Goal: Book appointment/travel/reservation

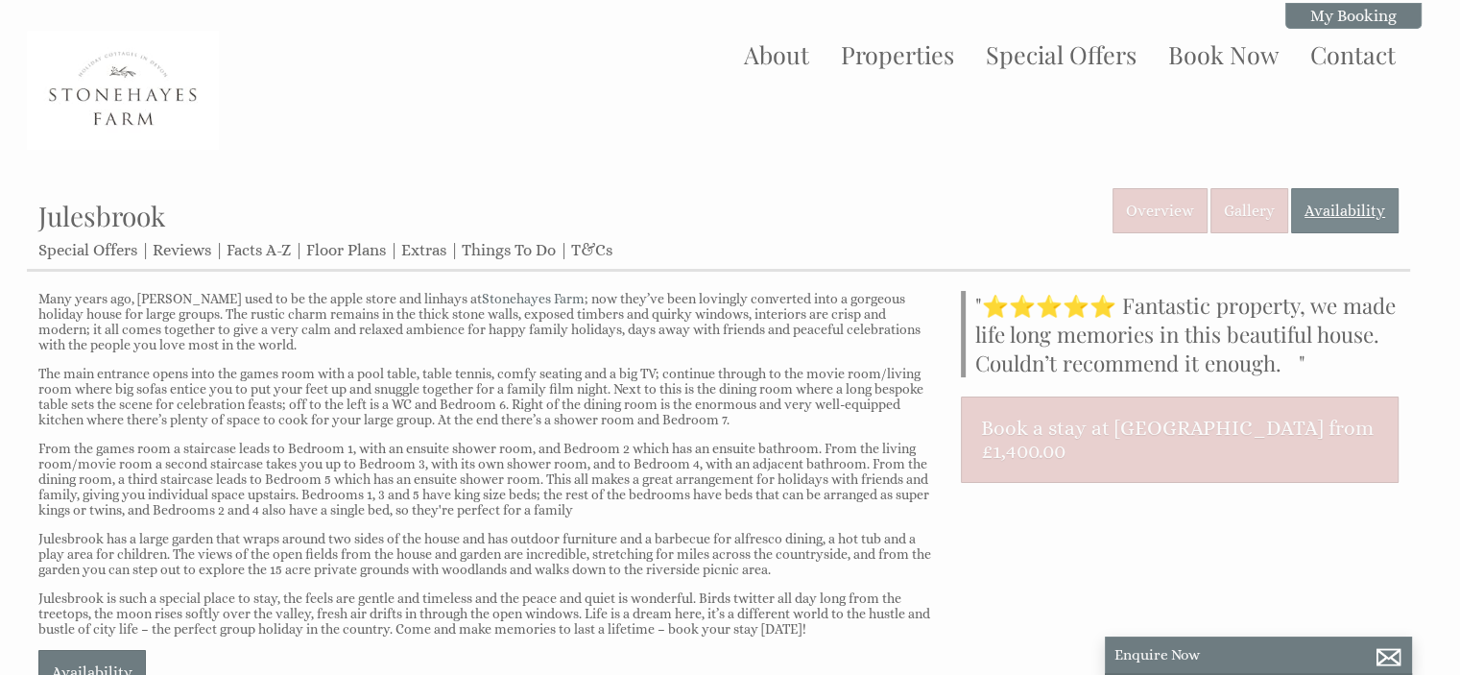
click at [1363, 195] on link "Availability" at bounding box center [1344, 210] width 107 height 45
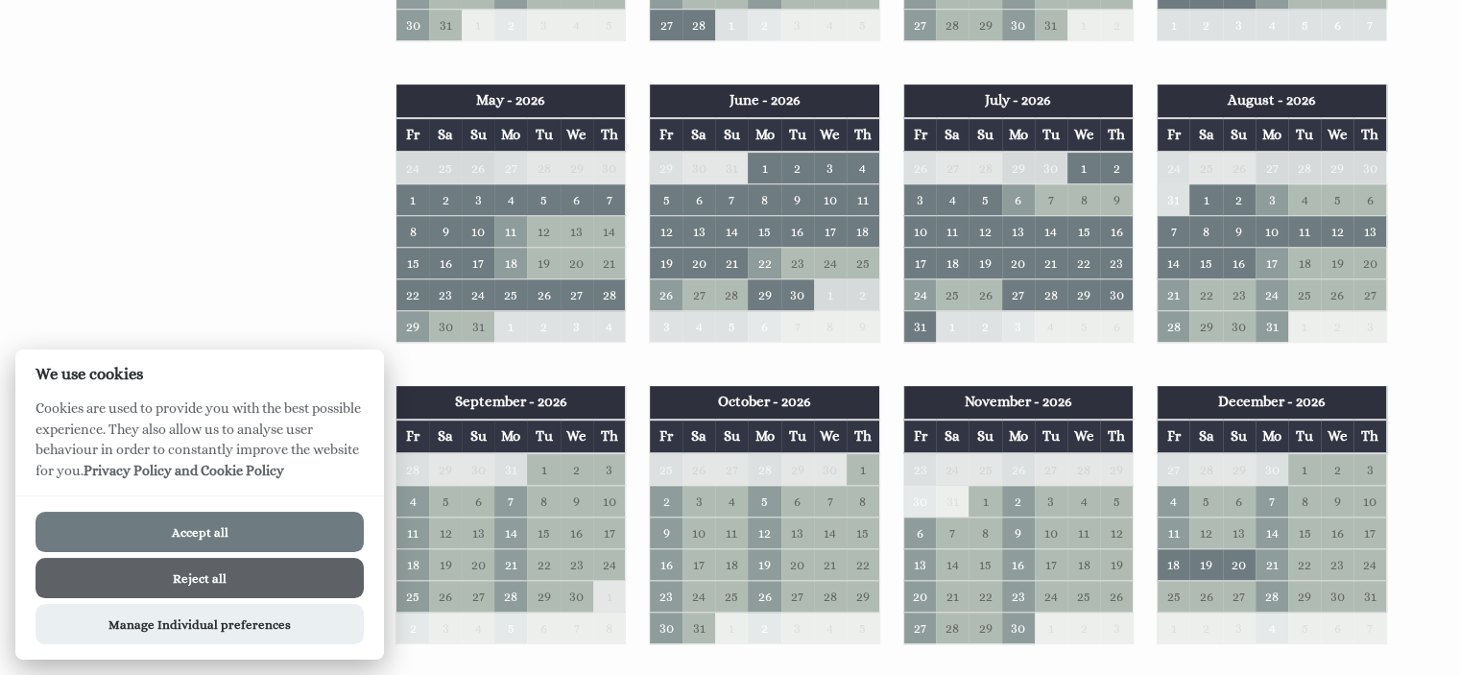
scroll to position [818, 0]
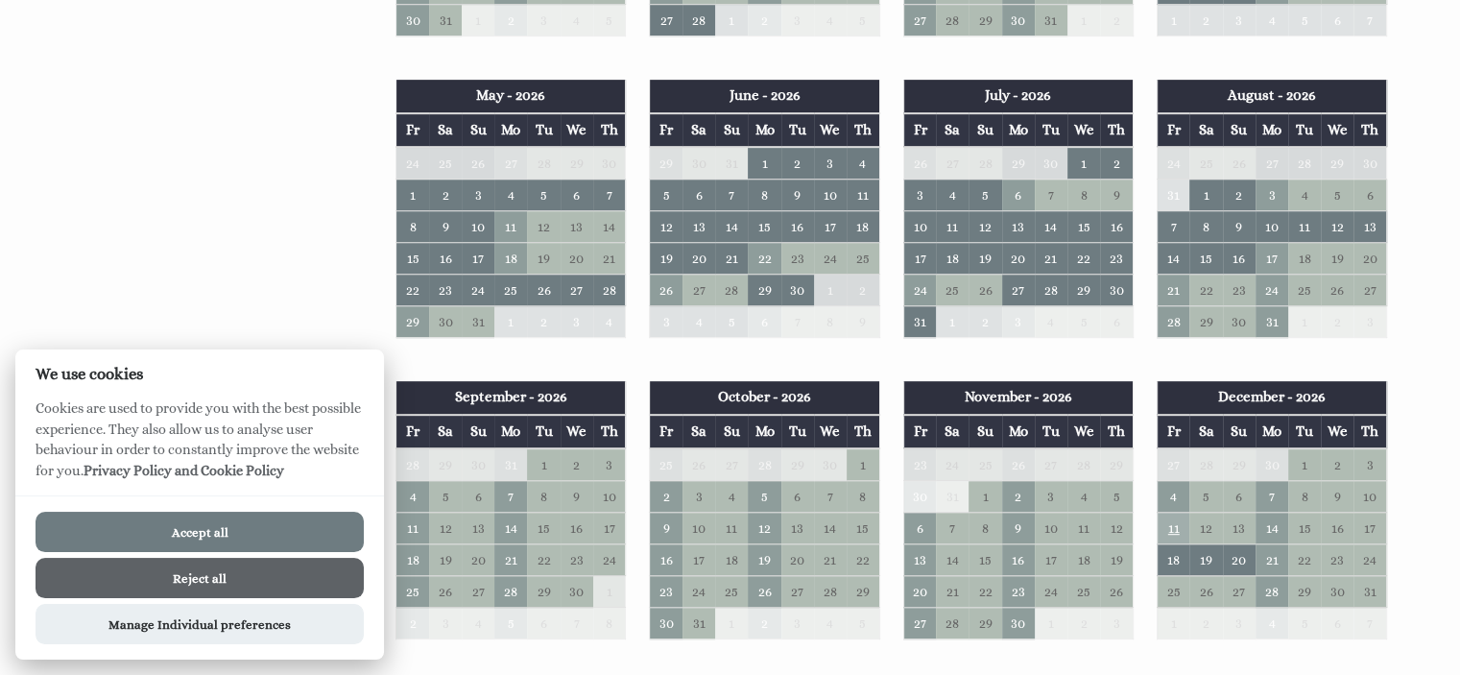
click at [1168, 518] on td "11" at bounding box center [1172, 528] width 33 height 32
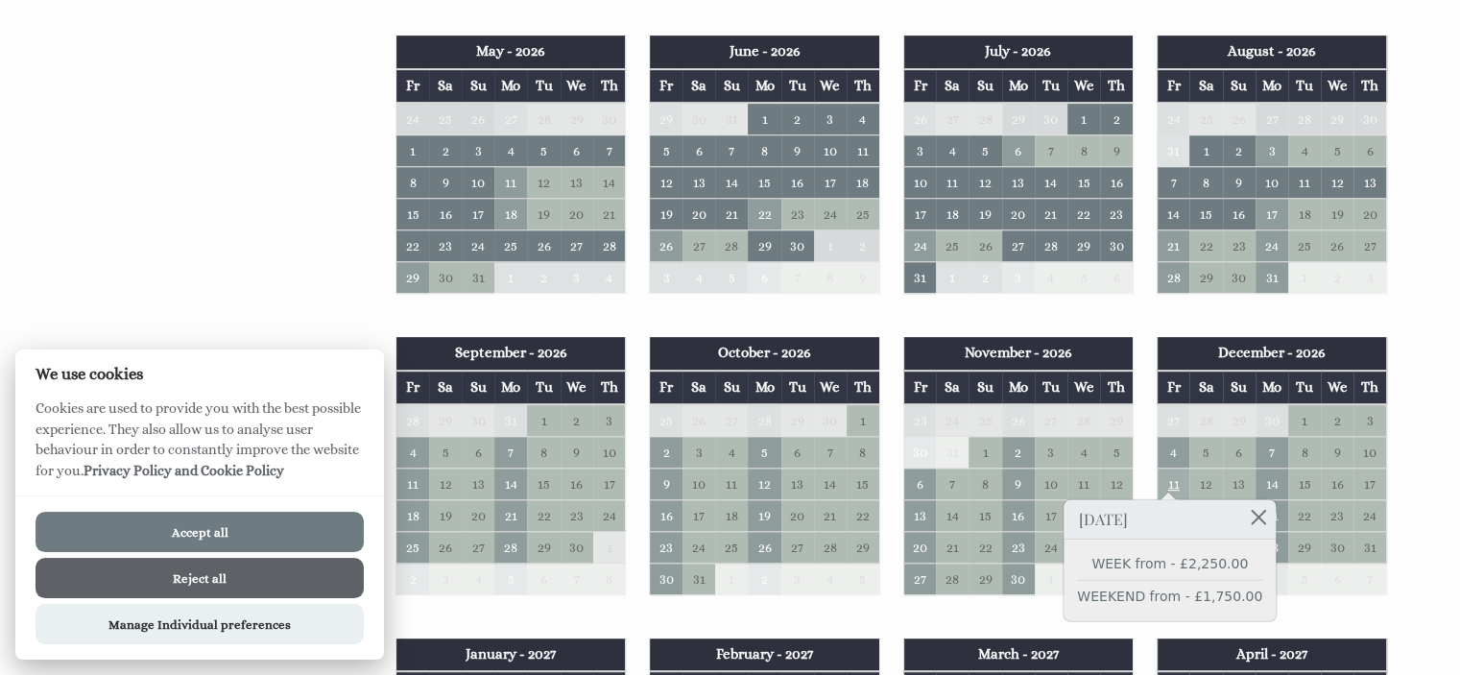
scroll to position [863, 0]
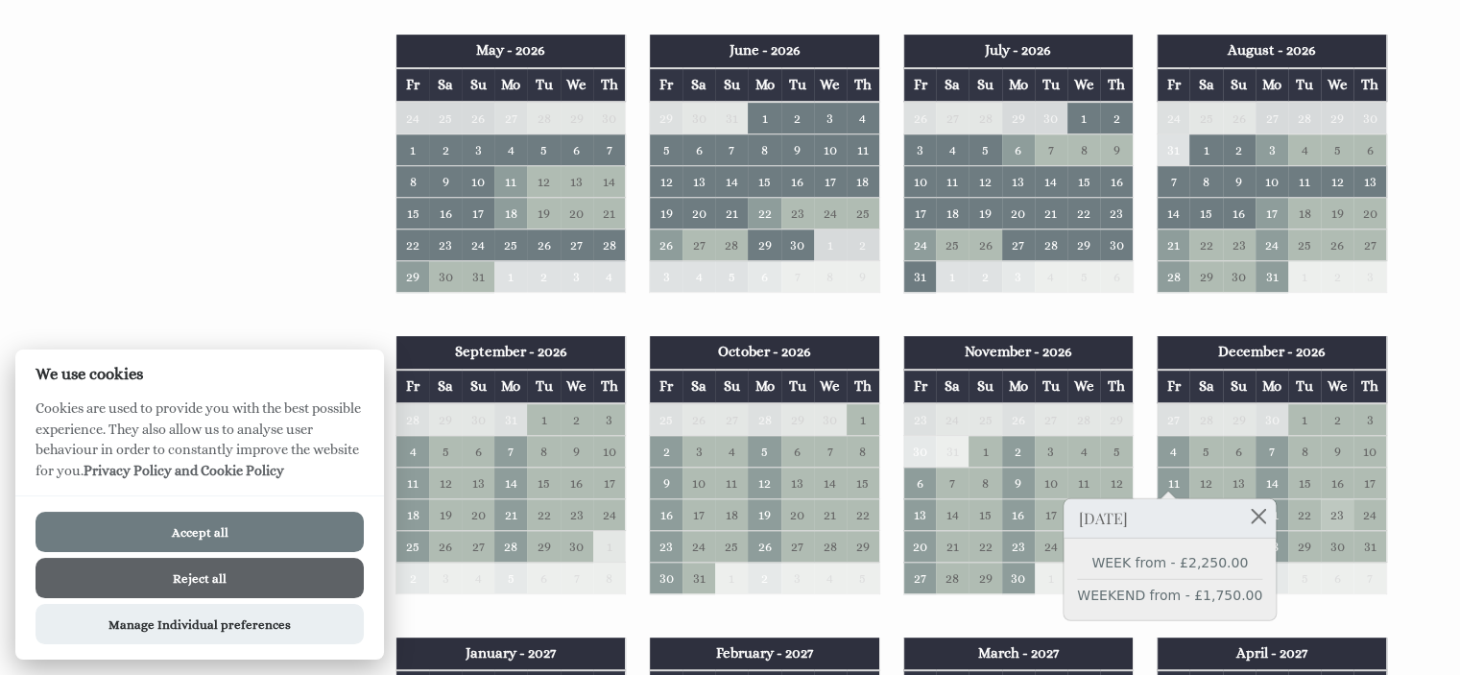
click at [1329, 505] on td "23" at bounding box center [1337, 515] width 33 height 32
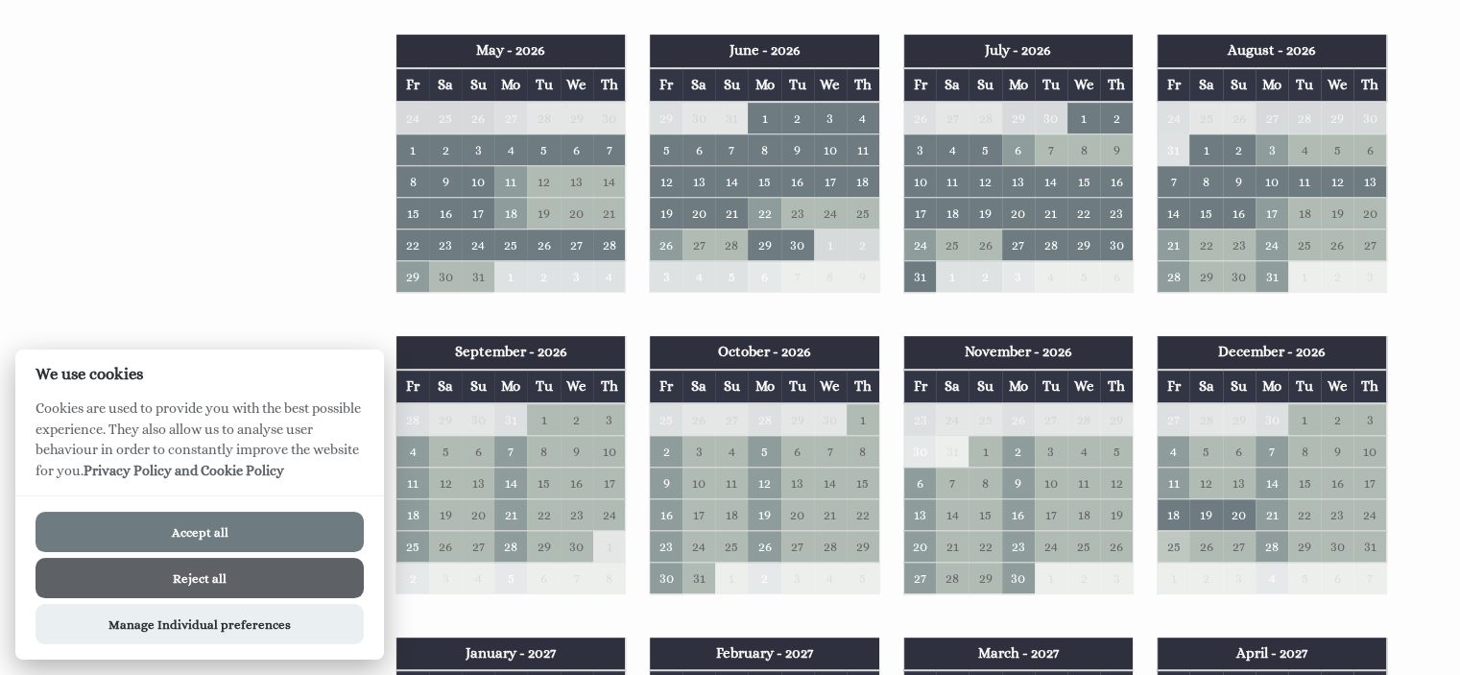
click at [1168, 538] on td "25" at bounding box center [1172, 547] width 33 height 32
click at [1171, 472] on td "11" at bounding box center [1172, 483] width 33 height 32
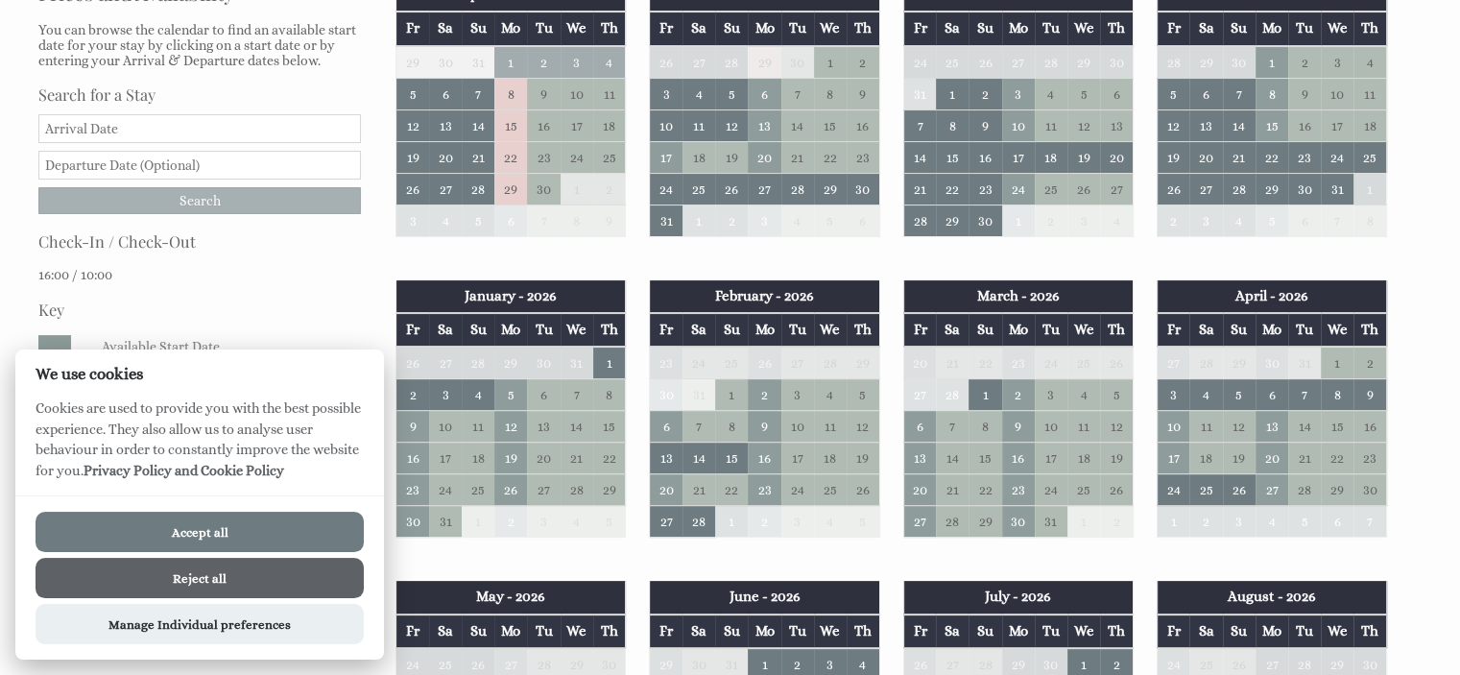
scroll to position [321, 0]
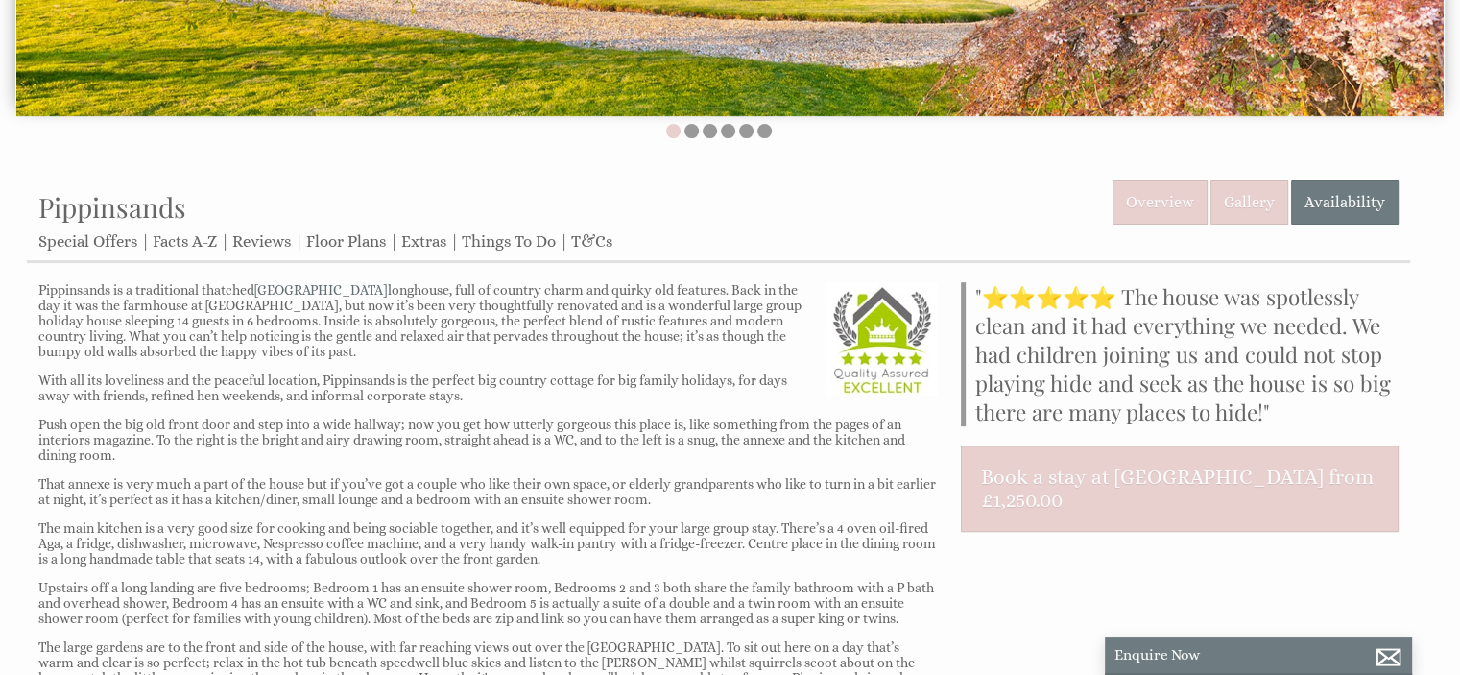
scroll to position [572, 0]
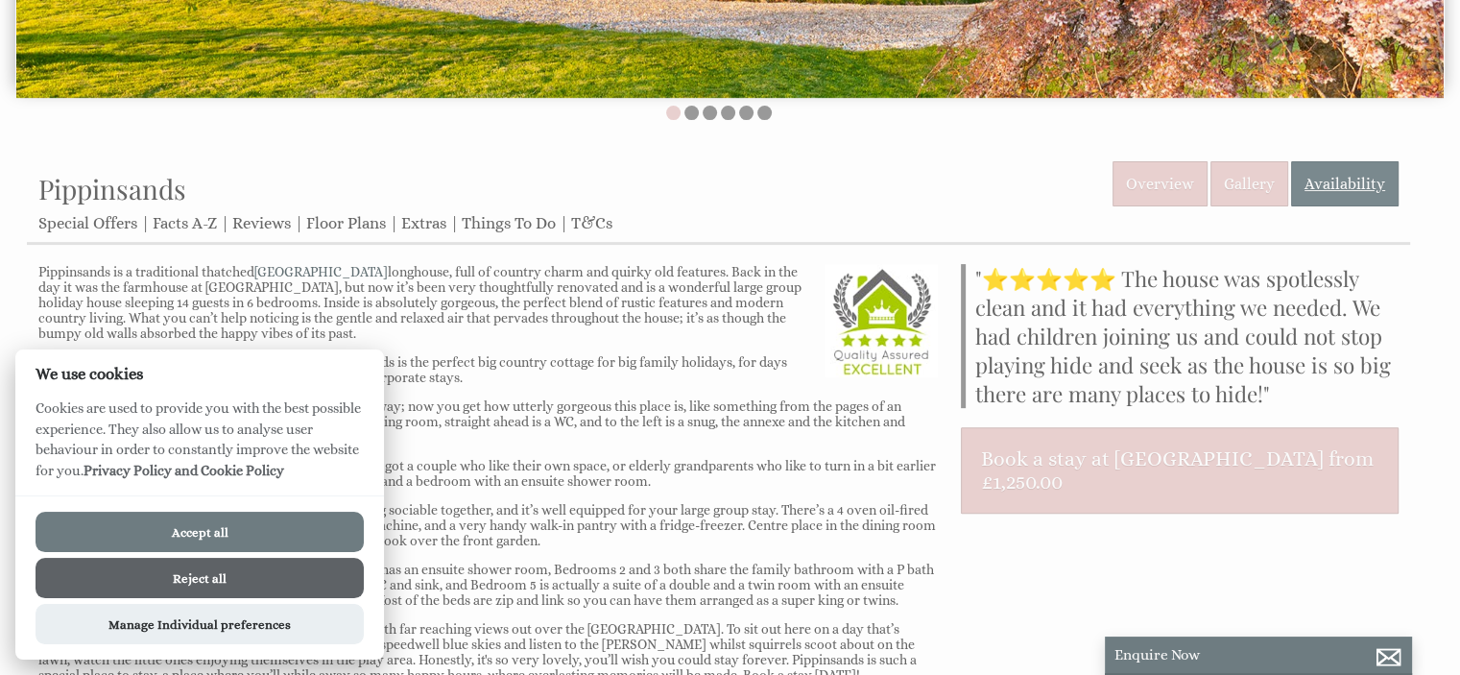
click at [1344, 200] on link "Availability" at bounding box center [1344, 183] width 107 height 45
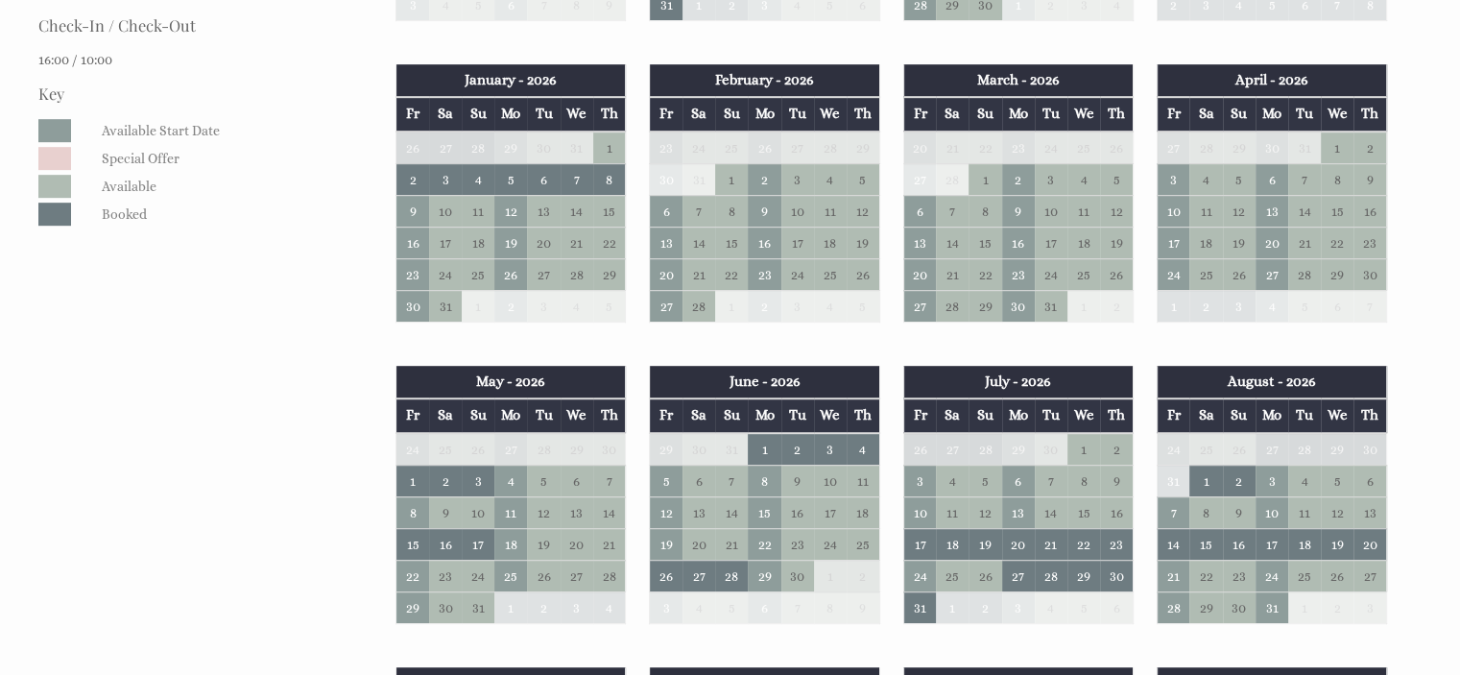
scroll to position [1079, 0]
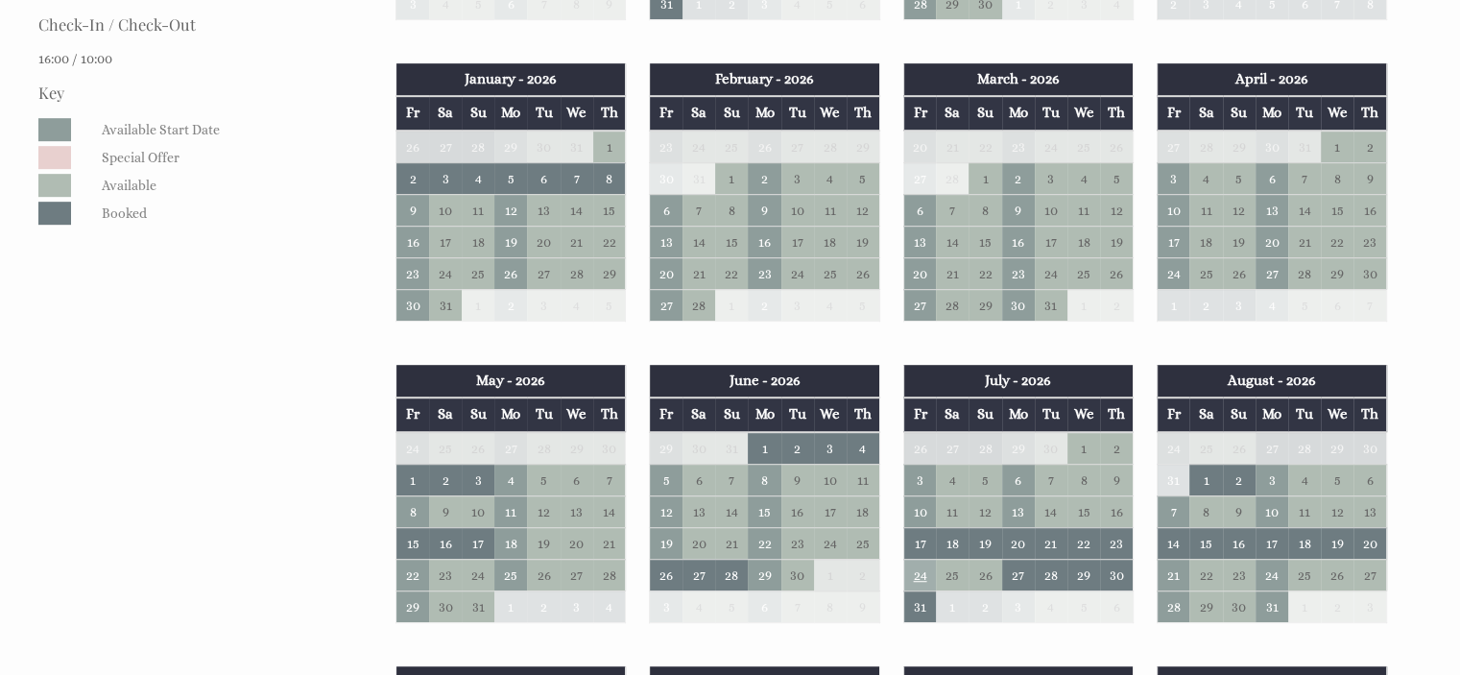
click at [911, 564] on td "24" at bounding box center [919, 575] width 33 height 32
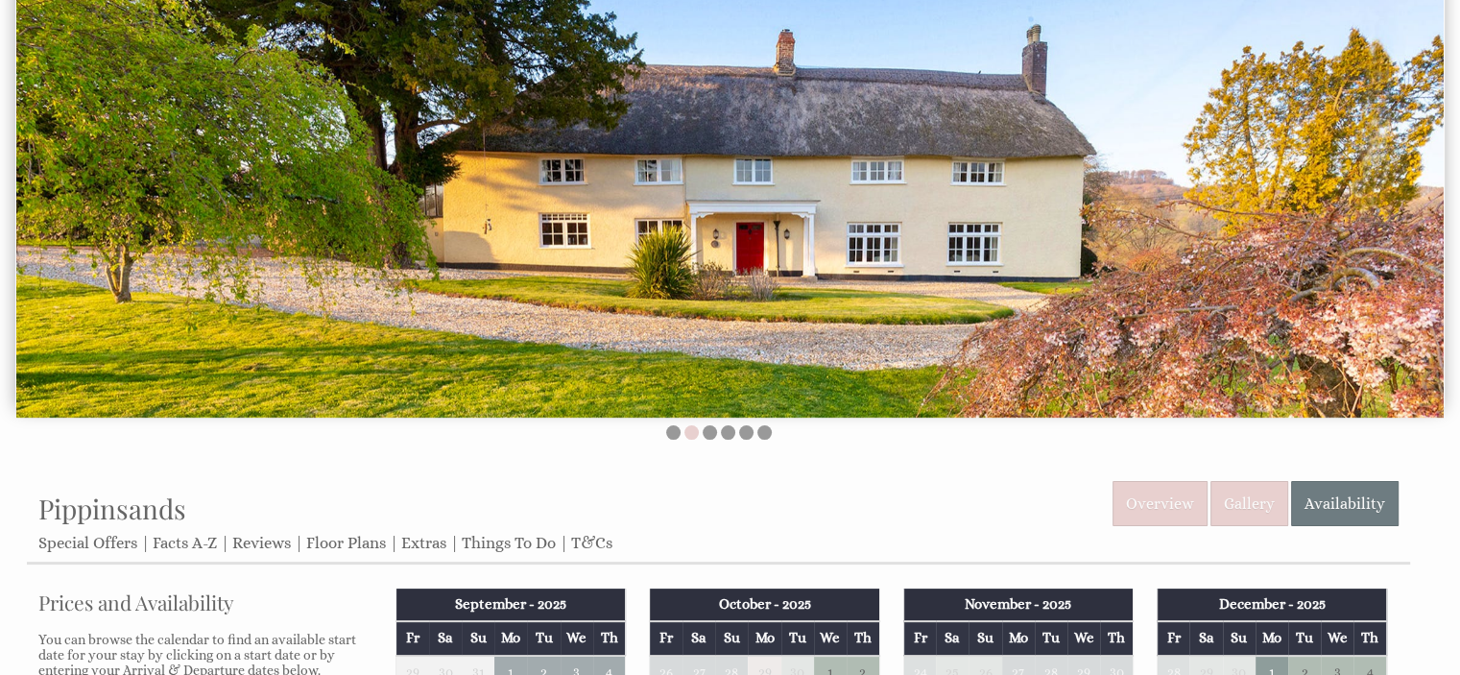
scroll to position [0, 0]
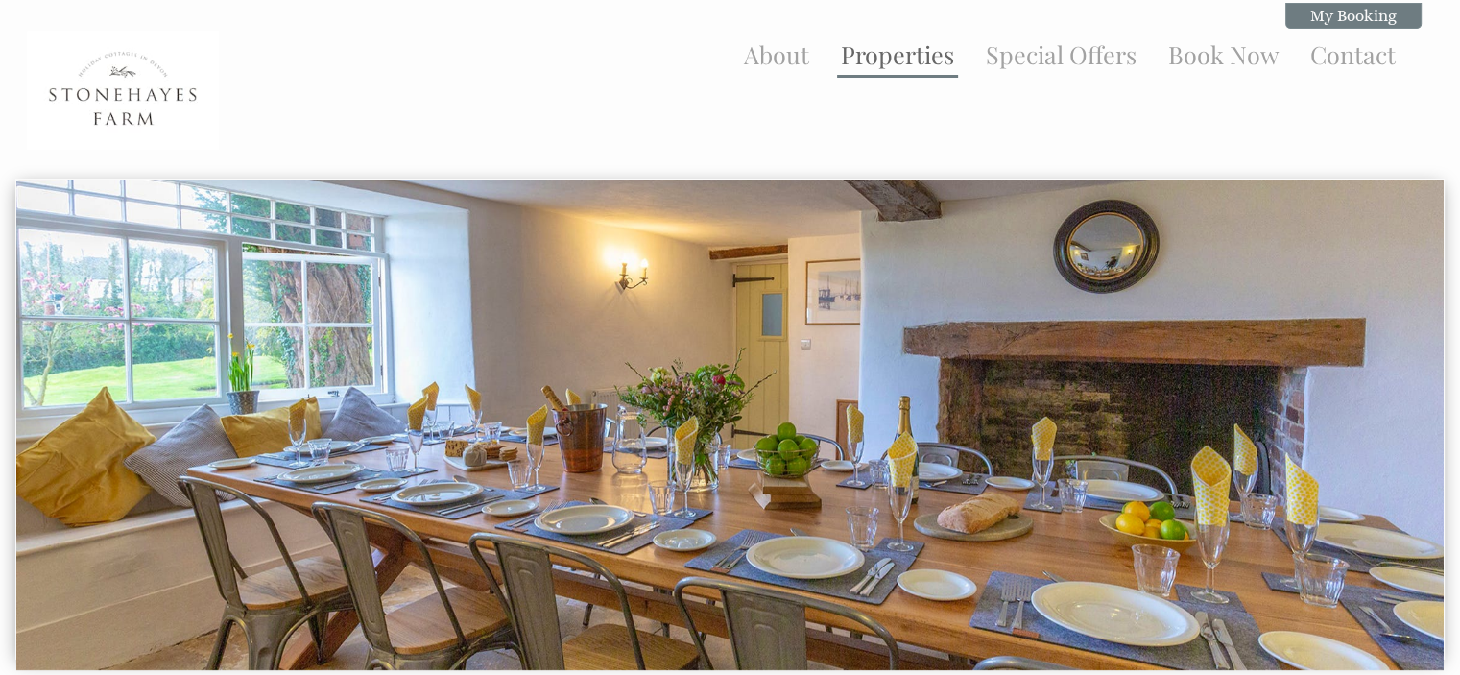
click at [890, 64] on link "Properties" at bounding box center [897, 54] width 113 height 32
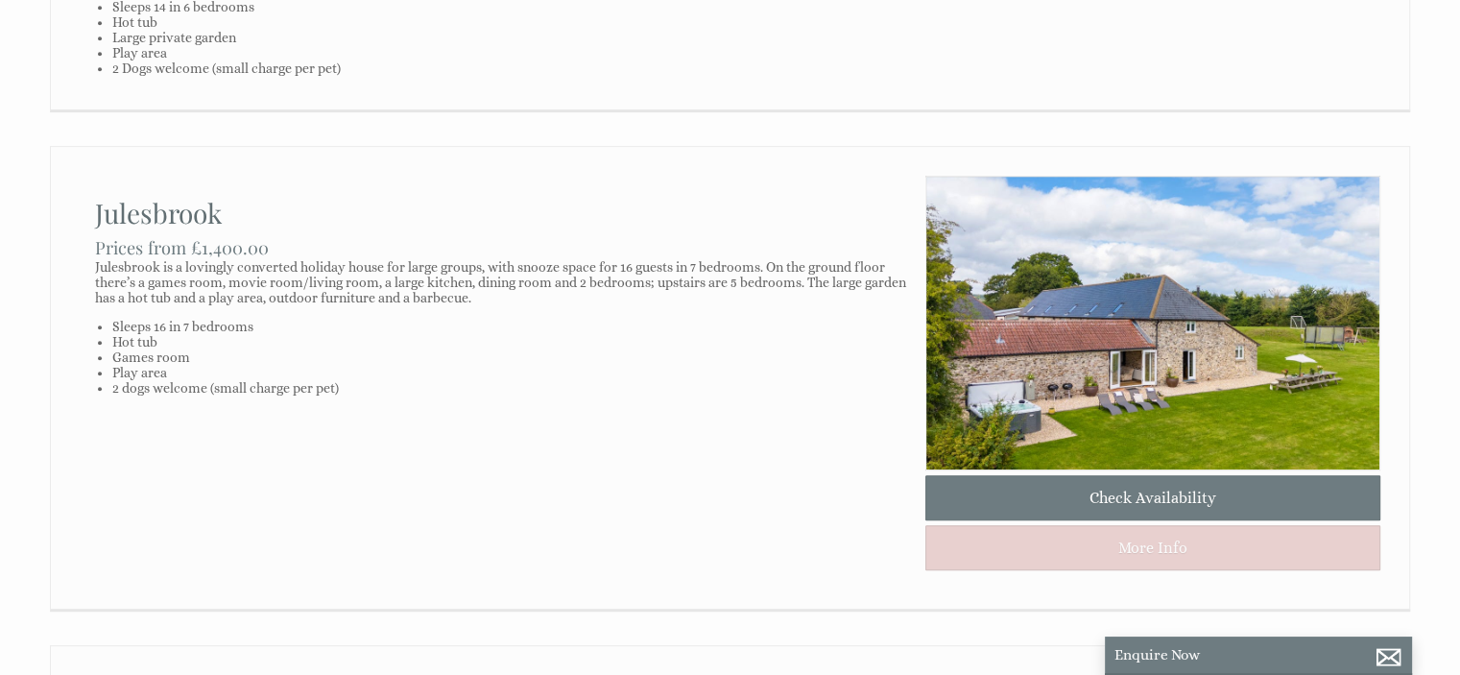
scroll to position [965, 0]
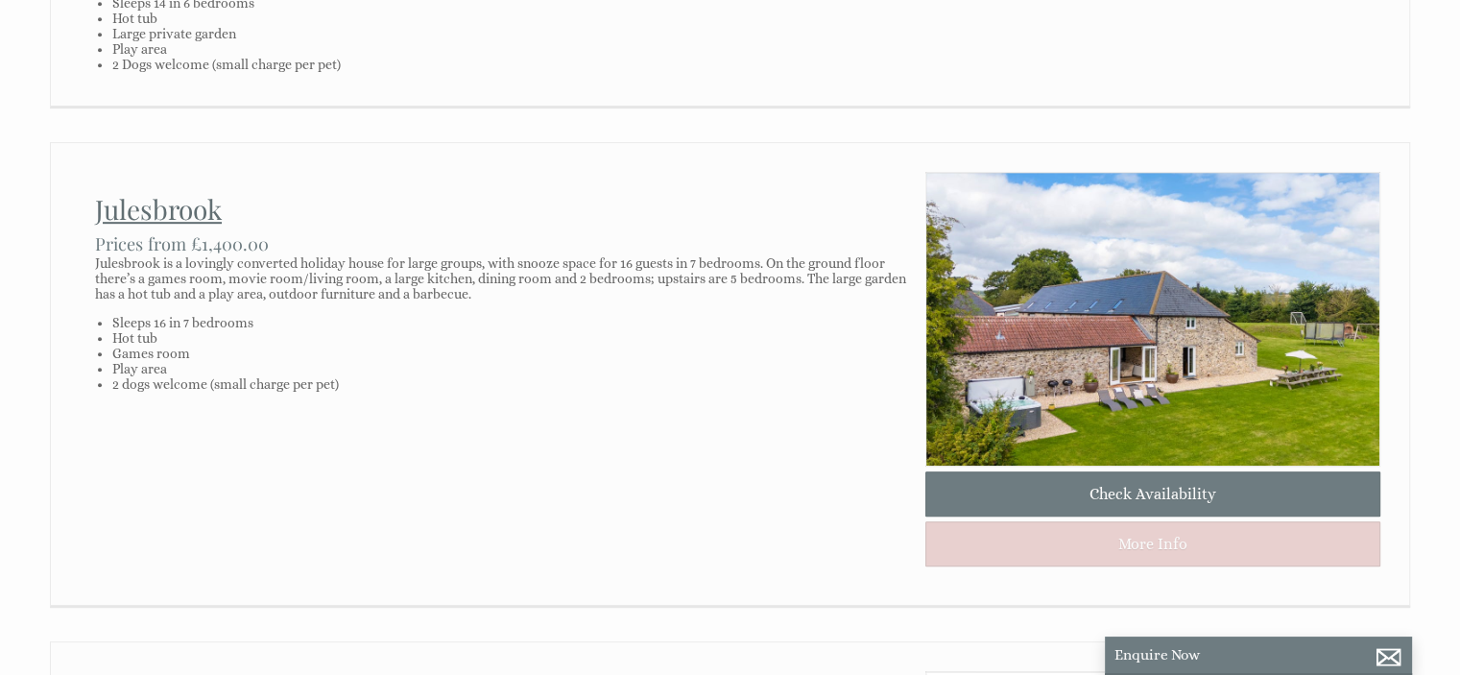
click at [222, 226] on link "Julesbrook" at bounding box center [158, 209] width 127 height 36
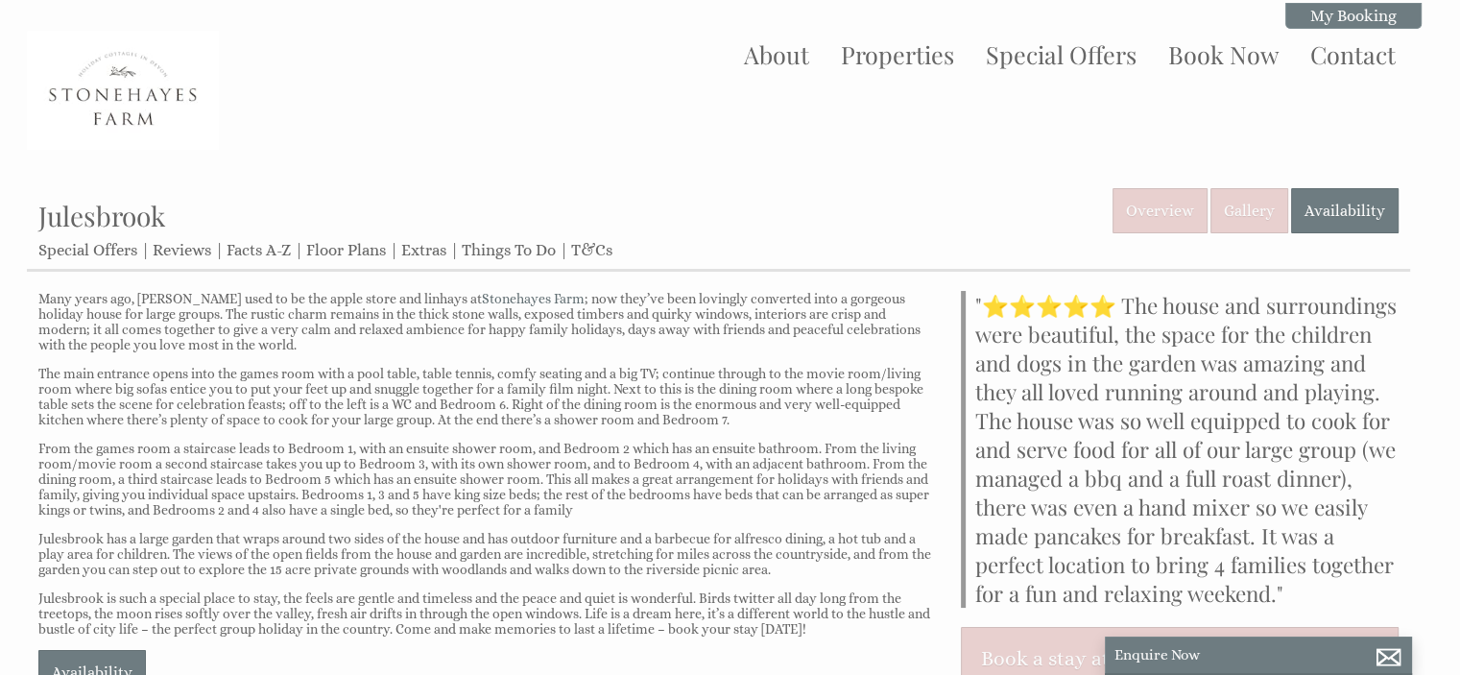
click at [1367, 464] on blockquote ""⭐⭐⭐⭐⭐ The house and surroundings were beautiful, the space for the children an…" at bounding box center [1180, 449] width 438 height 317
click at [1347, 207] on link "Availability" at bounding box center [1344, 210] width 107 height 45
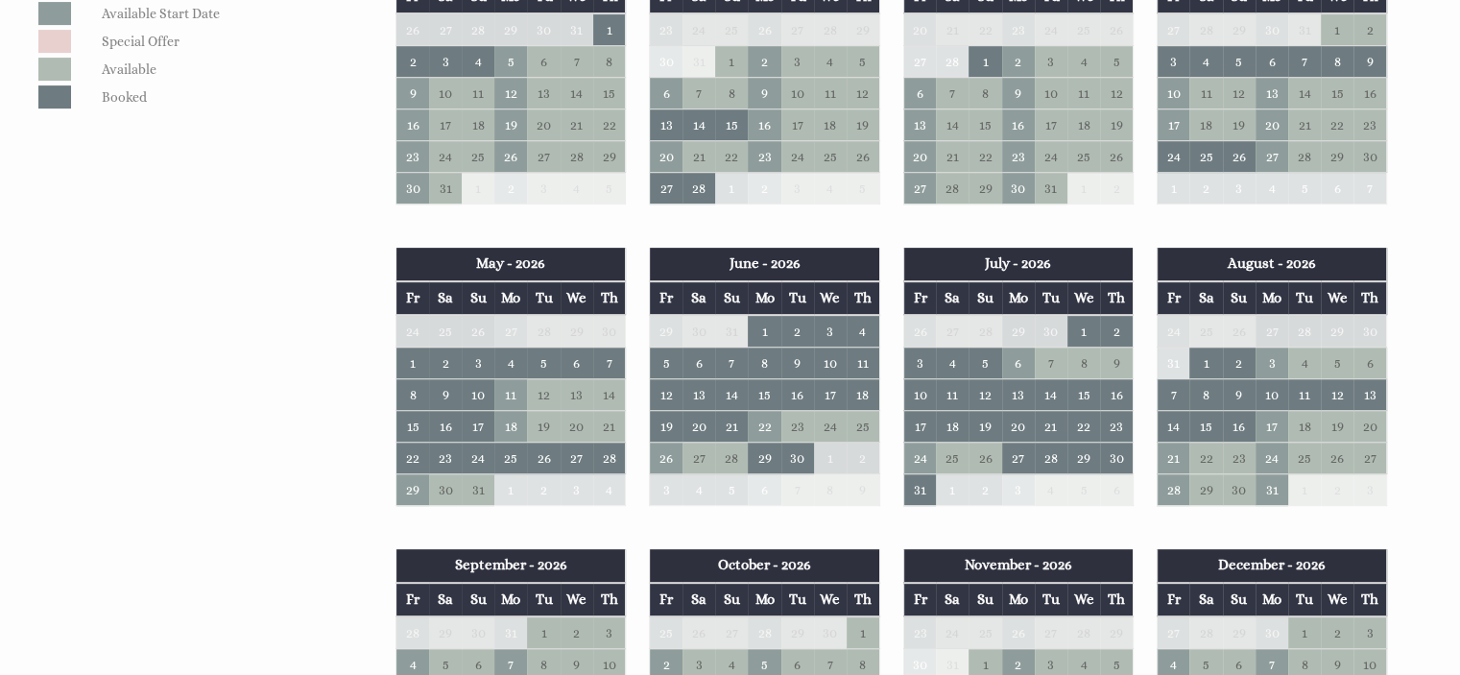
scroll to position [653, 0]
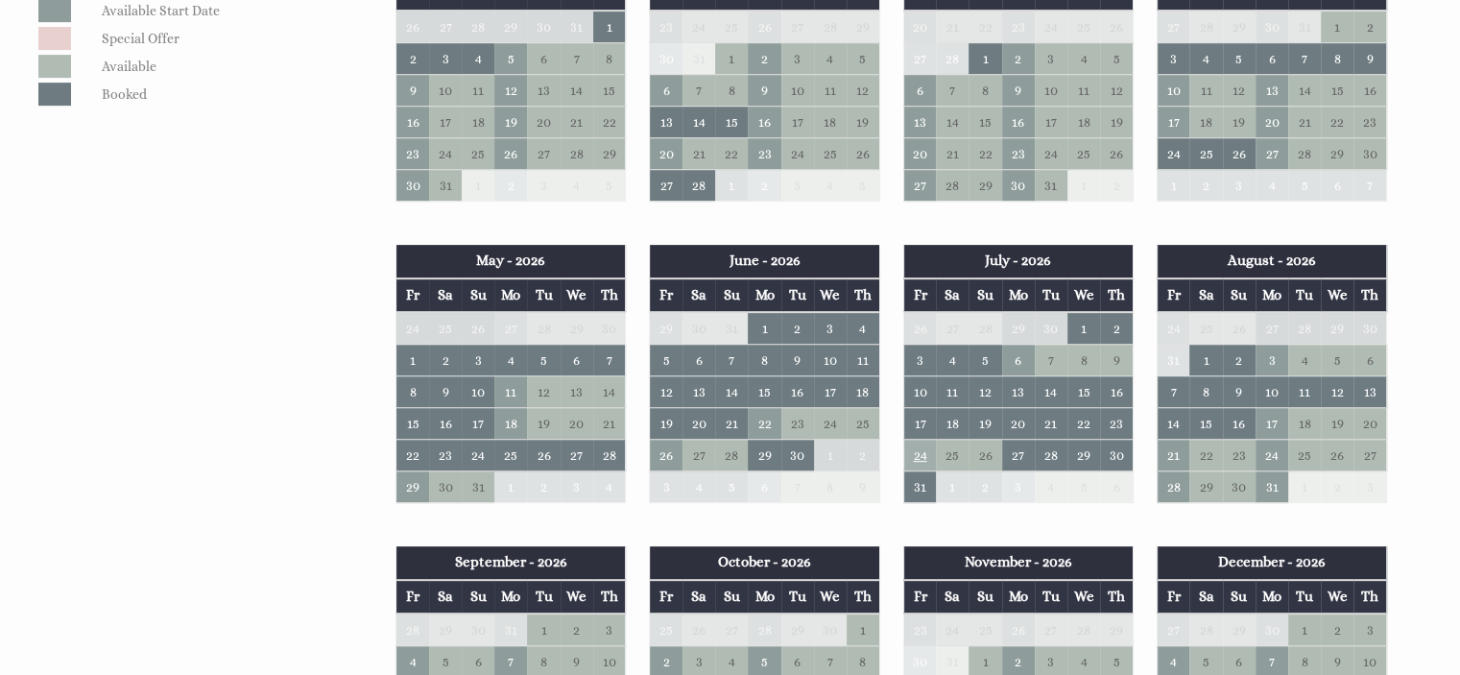
click at [917, 445] on td "24" at bounding box center [919, 456] width 33 height 32
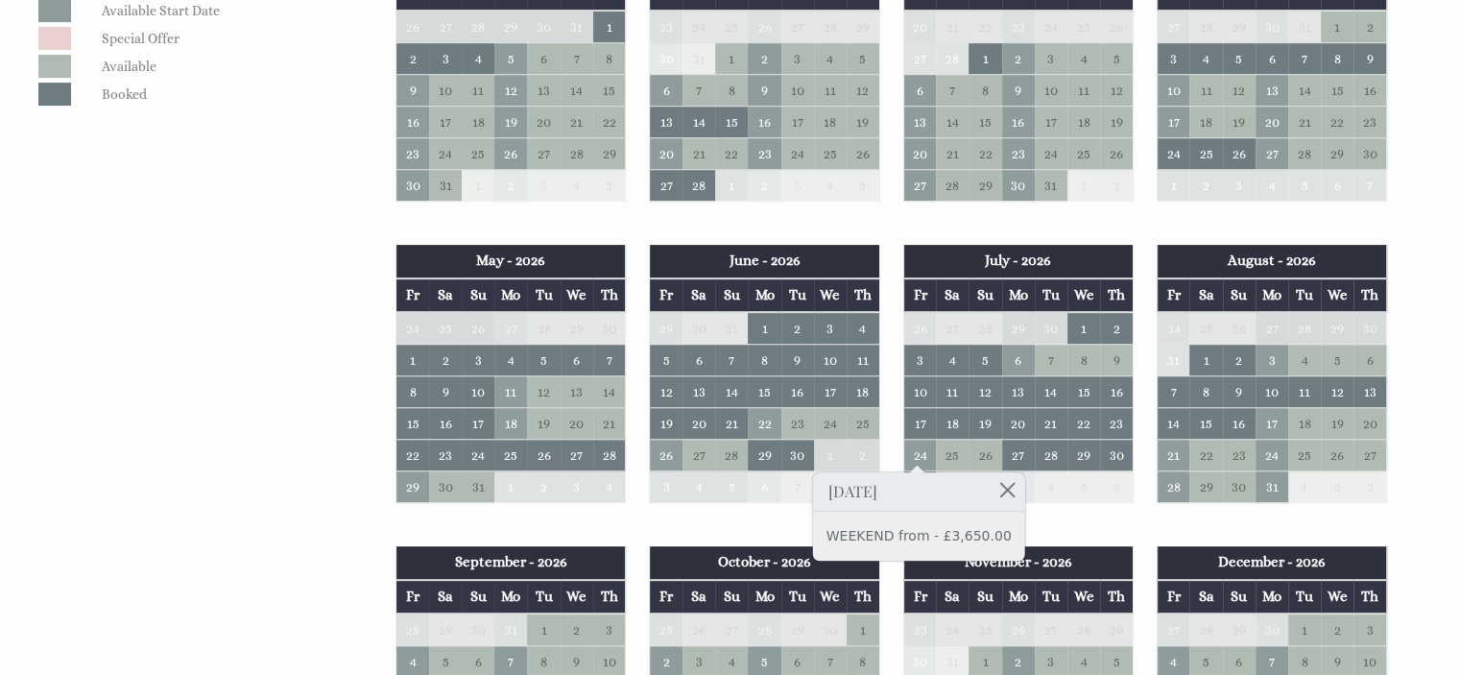
click at [1424, 517] on div "Properties [GEOGRAPHIC_DATA] Overview Gallery Availability Special Offers Revie…" at bounding box center [730, 493] width 1406 height 1915
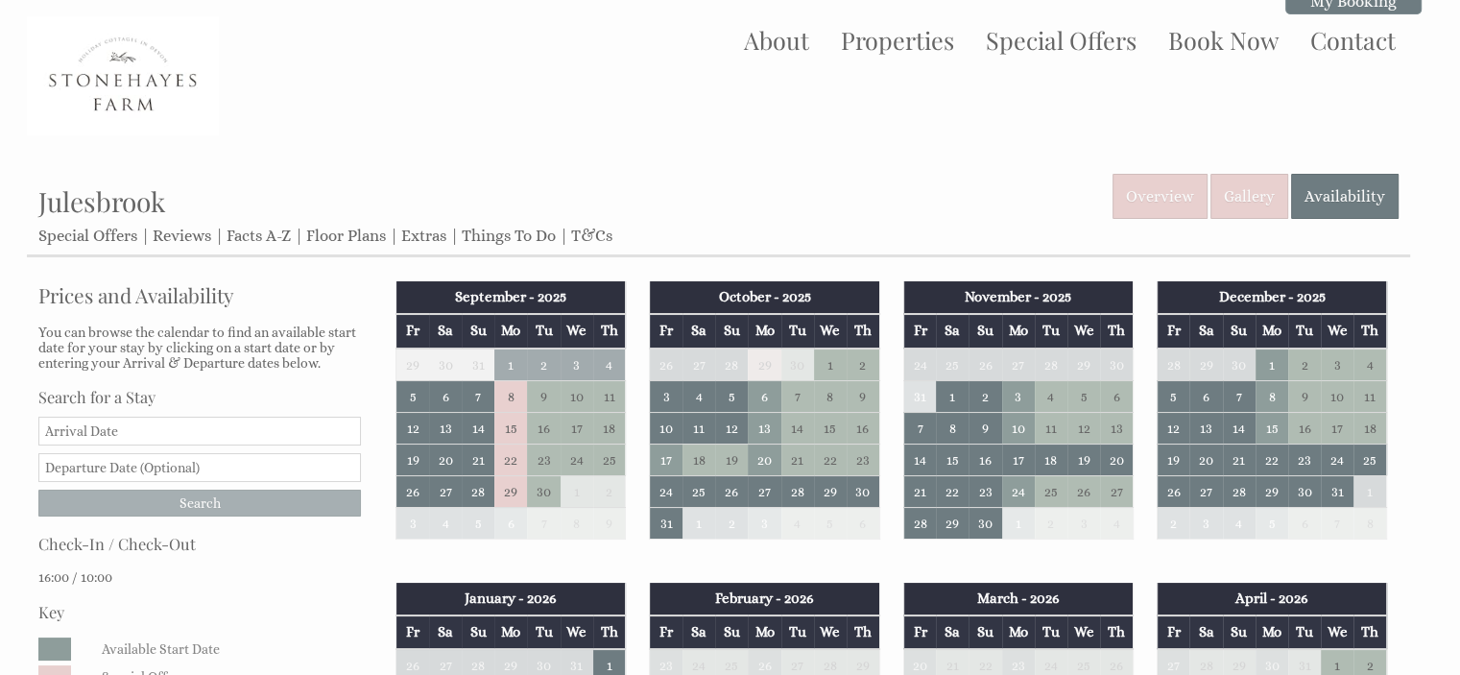
scroll to position [15, 0]
